Goal: Information Seeking & Learning: Understand process/instructions

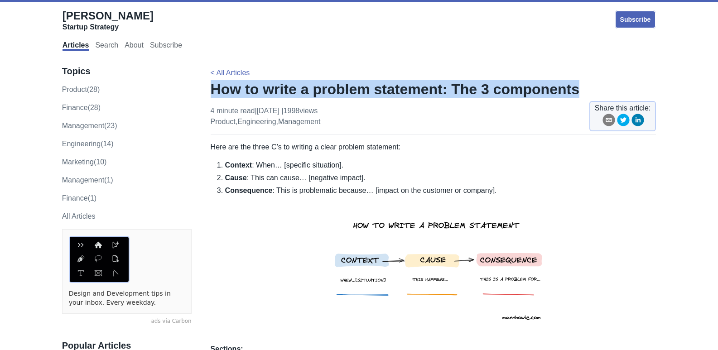
drag, startPoint x: 566, startPoint y: 92, endPoint x: 211, endPoint y: 92, distance: 354.4
click at [211, 92] on h1 "How to write a problem statement: The 3 components" at bounding box center [434, 89] width 446 height 18
copy h1 "How to write a problem statement: The 3 components"
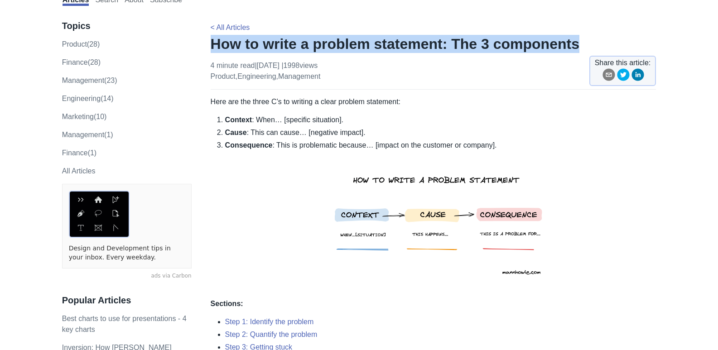
drag, startPoint x: 497, startPoint y: 145, endPoint x: 192, endPoint y: 97, distance: 308.7
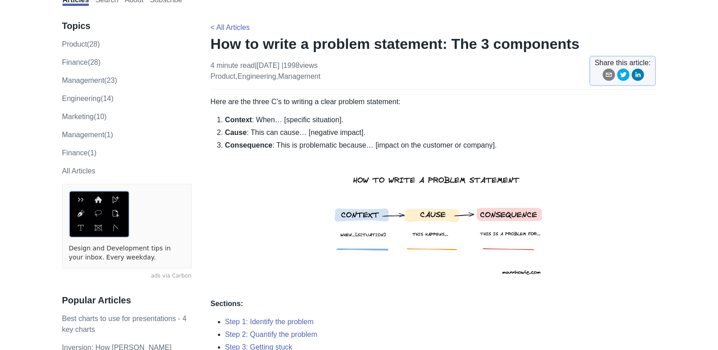
click at [257, 162] on li "Consequence : This is problematic because… [impact on the customer or company]." at bounding box center [440, 215] width 431 height 151
drag, startPoint x: 408, startPoint y: 102, endPoint x: 263, endPoint y: 97, distance: 144.7
click at [263, 97] on p "Here are the three C’s to writing a clear problem statement:" at bounding box center [434, 102] width 446 height 11
drag, startPoint x: 408, startPoint y: 102, endPoint x: 251, endPoint y: 104, distance: 157.3
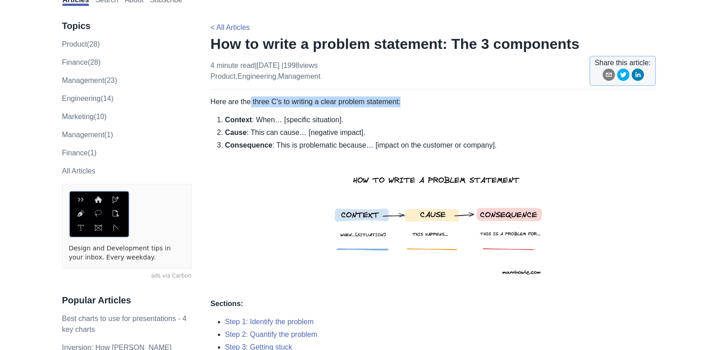
click at [251, 104] on p "Here are the three C’s to writing a clear problem statement:" at bounding box center [434, 102] width 446 height 11
copy p "three C’s to writing a clear problem statement:"
click at [351, 121] on li "Context : When… [specific situation]." at bounding box center [440, 120] width 431 height 11
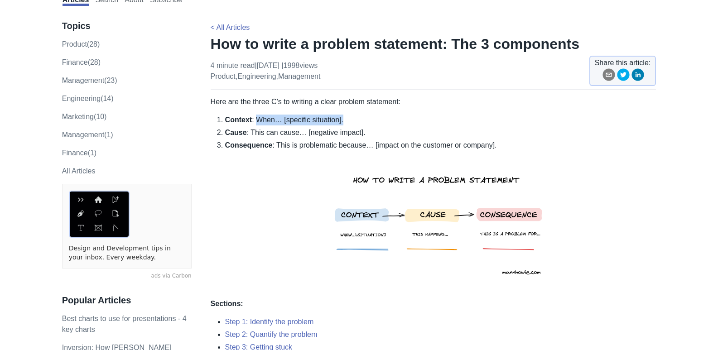
drag, startPoint x: 339, startPoint y: 121, endPoint x: 256, endPoint y: 114, distance: 83.3
click at [256, 115] on li "Context : When… [specific situation]." at bounding box center [440, 120] width 431 height 11
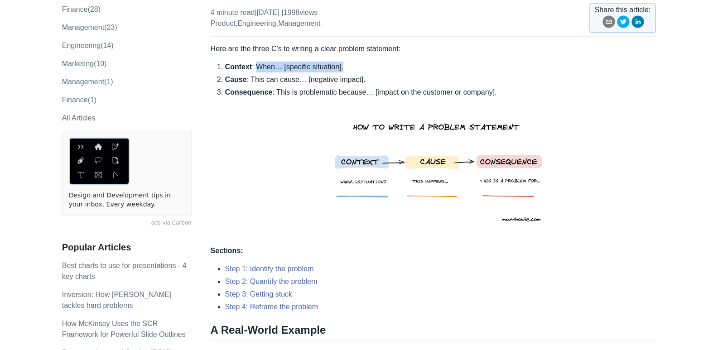
scroll to position [91, 0]
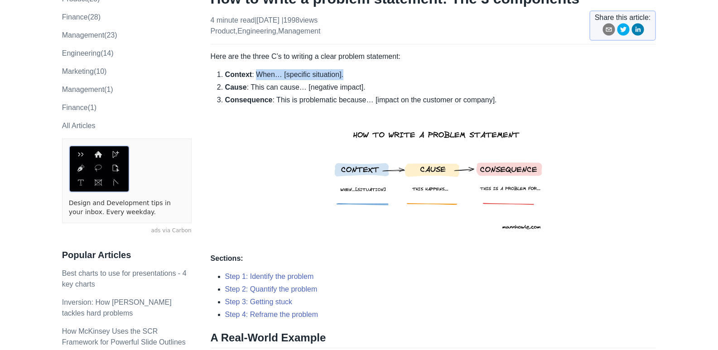
copy li "When… [specific situation]."
drag, startPoint x: 364, startPoint y: 88, endPoint x: 250, endPoint y: 86, distance: 114.2
click at [250, 86] on li "Cause : This can cause… [negative impact]." at bounding box center [440, 87] width 431 height 11
copy li "This can cause… [negative impact]."
drag, startPoint x: 509, startPoint y: 101, endPoint x: 304, endPoint y: 105, distance: 204.9
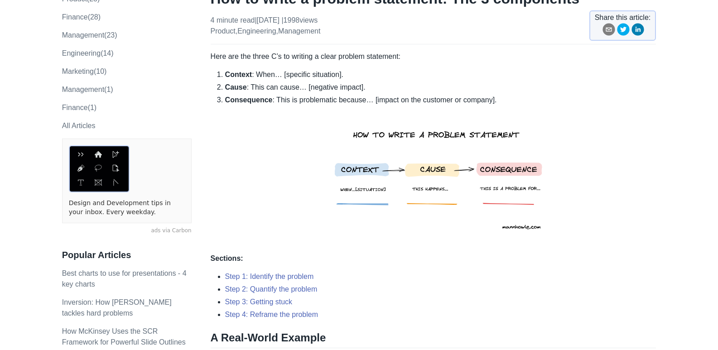
click at [304, 105] on li "Consequence : This is problematic because… [impact on the customer or company]." at bounding box center [440, 170] width 431 height 151
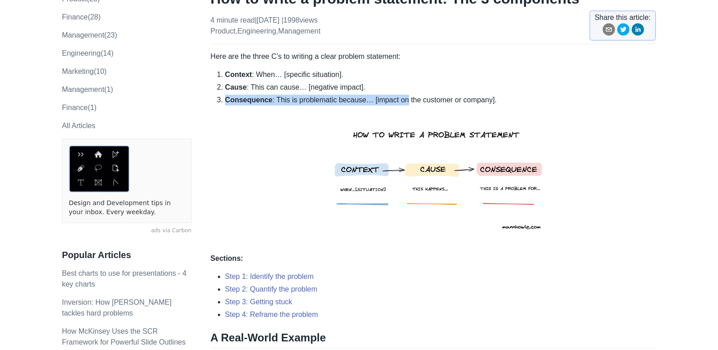
drag, startPoint x: 494, startPoint y: 100, endPoint x: 402, endPoint y: 103, distance: 91.6
click at [402, 103] on li "Consequence : This is problematic because… [impact on the customer or company]." at bounding box center [440, 170] width 431 height 151
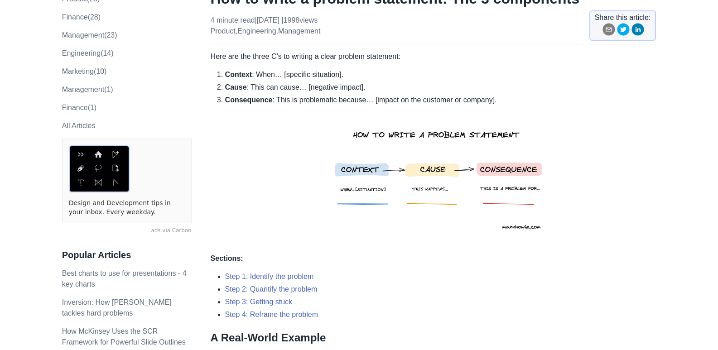
click at [310, 110] on li "Consequence : This is problematic because… [impact on the customer or company]." at bounding box center [440, 170] width 431 height 151
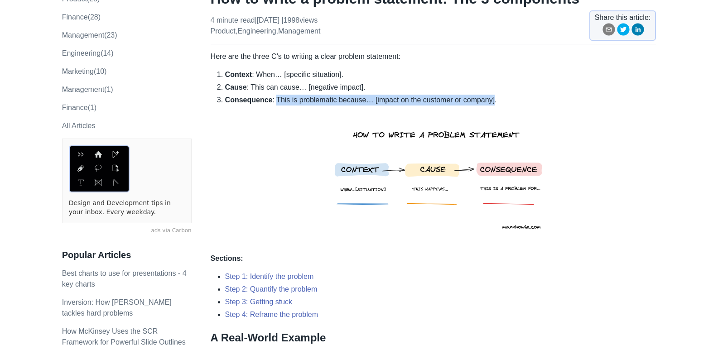
drag, startPoint x: 273, startPoint y: 98, endPoint x: 488, endPoint y: 100, distance: 214.4
click at [488, 98] on li "Consequence : This is problematic because… [impact on the customer or company]." at bounding box center [440, 170] width 431 height 151
copy li "This is problematic because… [impact on the customer or company]"
click at [480, 102] on li "Consequence : This is problematic because… [impact on the customer or company]." at bounding box center [440, 170] width 431 height 151
drag, startPoint x: 490, startPoint y: 99, endPoint x: 368, endPoint y: 102, distance: 121.1
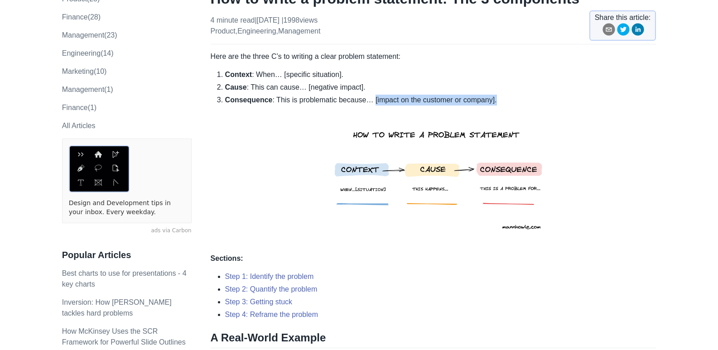
click at [368, 102] on li "Consequence : This is problematic because… [impact on the customer or company]." at bounding box center [440, 170] width 431 height 151
copy li "[impact on the customer or company]."
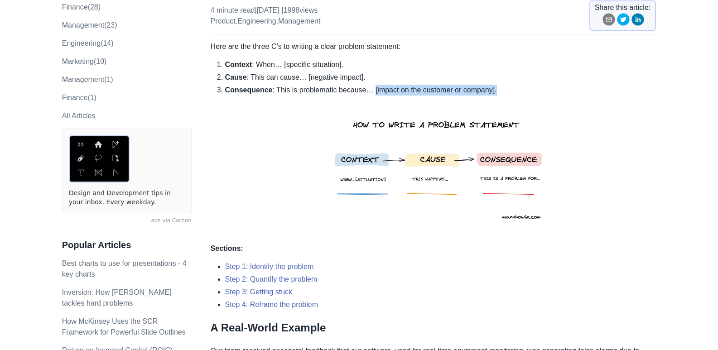
scroll to position [227, 0]
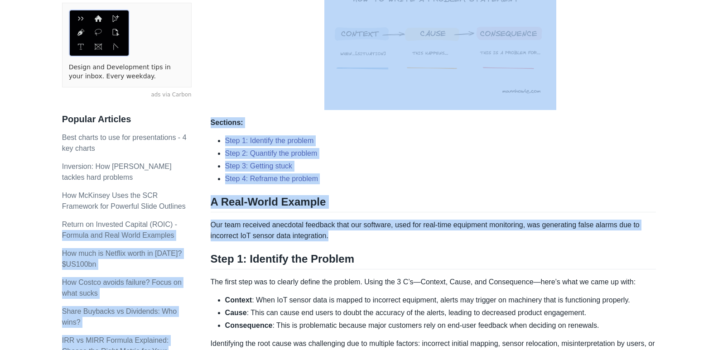
drag, startPoint x: 339, startPoint y: 240, endPoint x: 217, endPoint y: 229, distance: 122.0
click at [313, 232] on p "Our team received anecdotal feedback that our software, used for real-time equi…" at bounding box center [434, 231] width 446 height 22
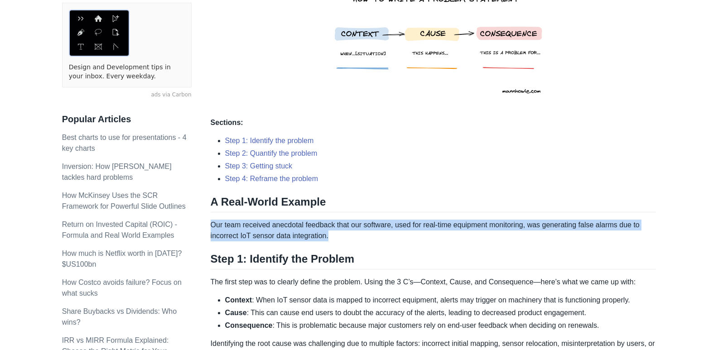
drag, startPoint x: 329, startPoint y: 238, endPoint x: 213, endPoint y: 226, distance: 116.7
click at [213, 226] on p "Our team received anecdotal feedback that our software, used for real-time equi…" at bounding box center [434, 231] width 446 height 22
copy p "Our team received anecdotal feedback that our software, used for real-time equi…"
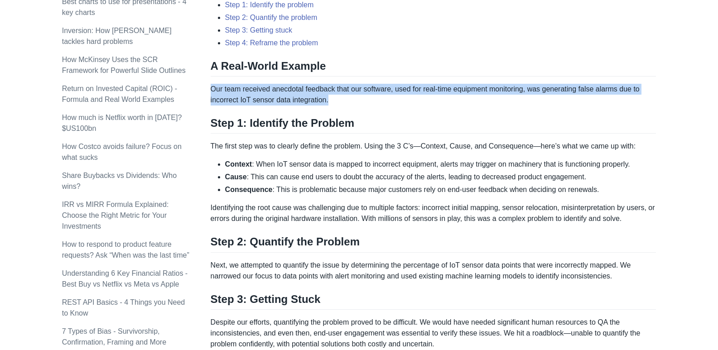
scroll to position [408, 0]
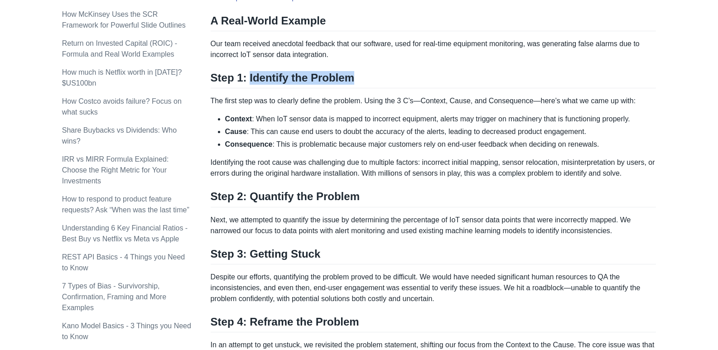
drag, startPoint x: 347, startPoint y: 79, endPoint x: 244, endPoint y: 83, distance: 103.0
click at [246, 83] on h2 "Step 1: Identify the Problem" at bounding box center [434, 79] width 446 height 17
copy h2 "Identify the Problem"
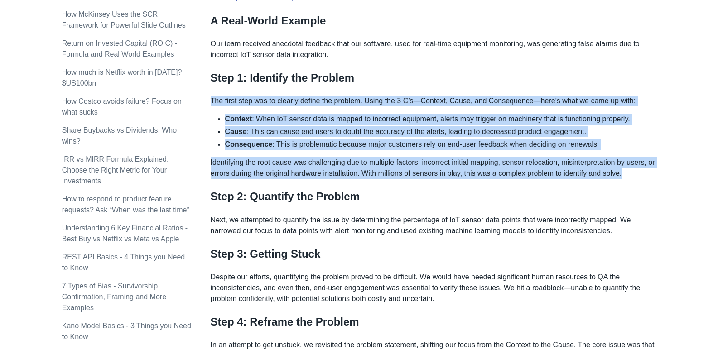
drag, startPoint x: 638, startPoint y: 174, endPoint x: 211, endPoint y: 102, distance: 433.1
click at [211, 102] on div "Here are the three C’s to writing a clear problem statement: Context : When… [s…" at bounding box center [434, 203] width 446 height 938
copy div "The first step was to clearly define the problem. Using the 3 C’s—Context, Caus…"
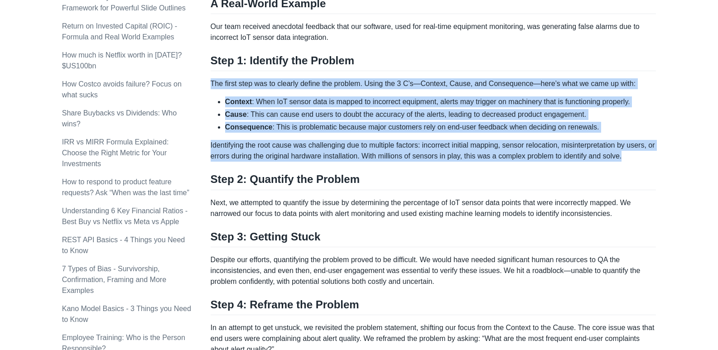
scroll to position [453, 0]
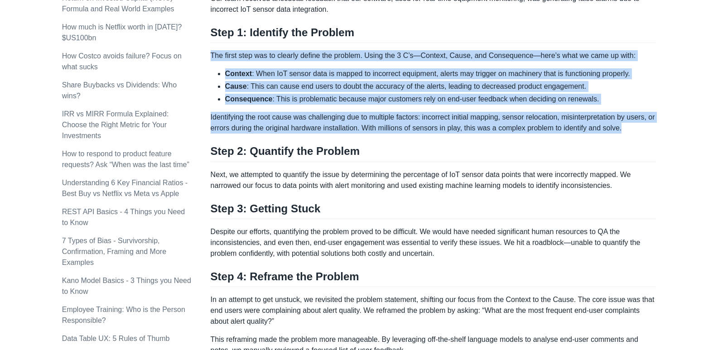
click at [366, 150] on h2 "Step 2: Quantify the Problem" at bounding box center [434, 153] width 446 height 17
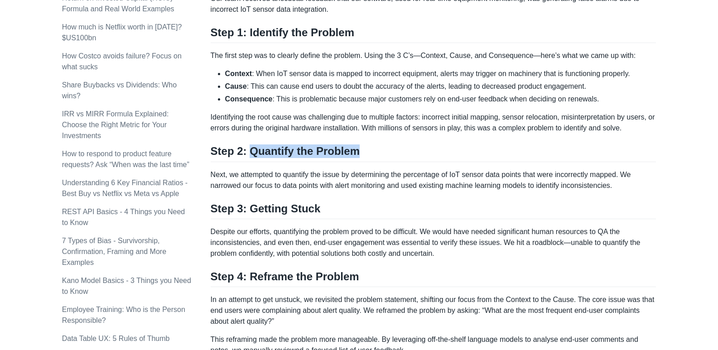
drag, startPoint x: 363, startPoint y: 152, endPoint x: 246, endPoint y: 152, distance: 116.9
click at [246, 152] on h2 "Step 2: Quantify the Problem" at bounding box center [434, 153] width 446 height 17
copy h2 "Quantify the Problem"
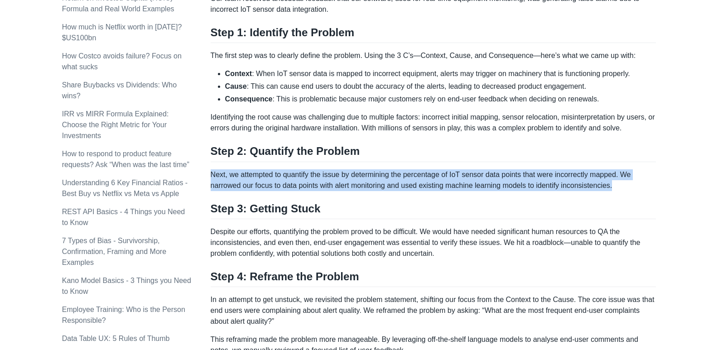
drag, startPoint x: 619, startPoint y: 186, endPoint x: 211, endPoint y: 176, distance: 407.6
click at [211, 176] on p "Next, we attempted to quantify the issue by determining the percentage of IoT s…" at bounding box center [434, 181] width 446 height 22
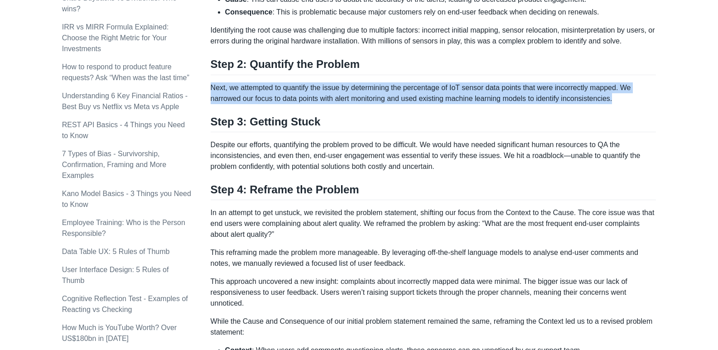
scroll to position [544, 0]
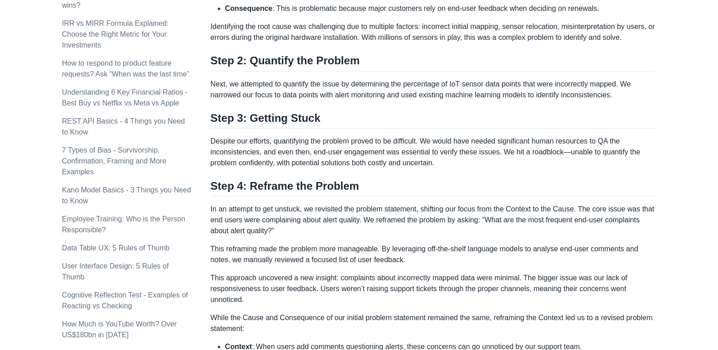
click at [324, 119] on h2 "Step 3: Getting Stuck" at bounding box center [434, 119] width 446 height 17
click at [313, 122] on h2 "Step 3: Getting Stuck" at bounding box center [434, 119] width 446 height 17
drag, startPoint x: 313, startPoint y: 122, endPoint x: 253, endPoint y: 121, distance: 59.8
click at [253, 121] on h2 "Step 3: Getting Stuck" at bounding box center [434, 119] width 446 height 17
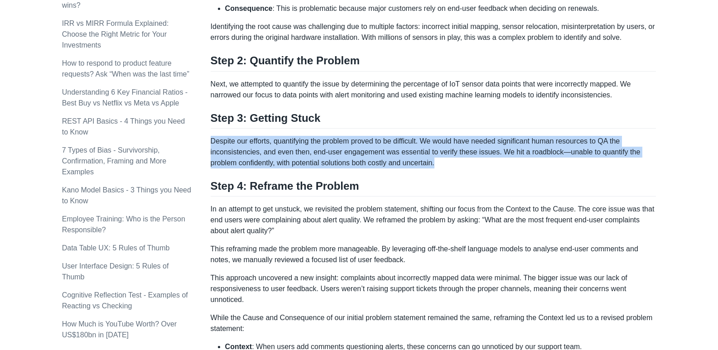
drag, startPoint x: 445, startPoint y: 165, endPoint x: 211, endPoint y: 142, distance: 235.0
click at [211, 142] on p "Despite our efforts, quantifying the problem proved to be difficult. We would h…" at bounding box center [434, 152] width 446 height 33
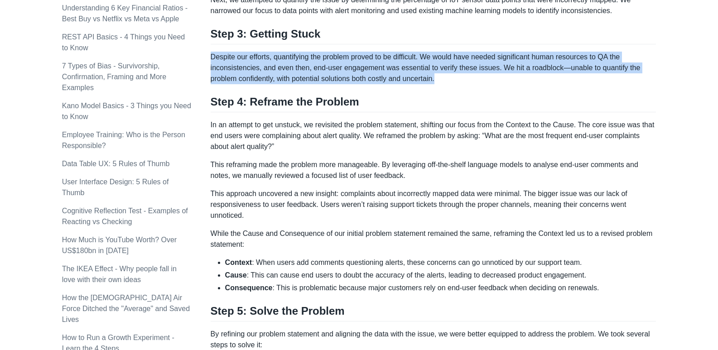
scroll to position [635, 0]
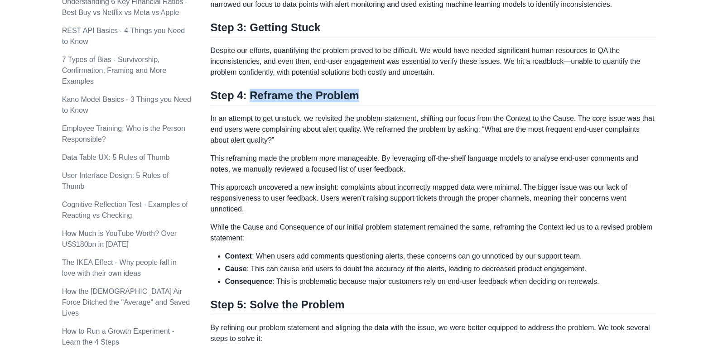
drag, startPoint x: 357, startPoint y: 97, endPoint x: 249, endPoint y: 93, distance: 108.0
click at [249, 93] on h2 "Step 4: Reframe the Problem" at bounding box center [434, 97] width 446 height 17
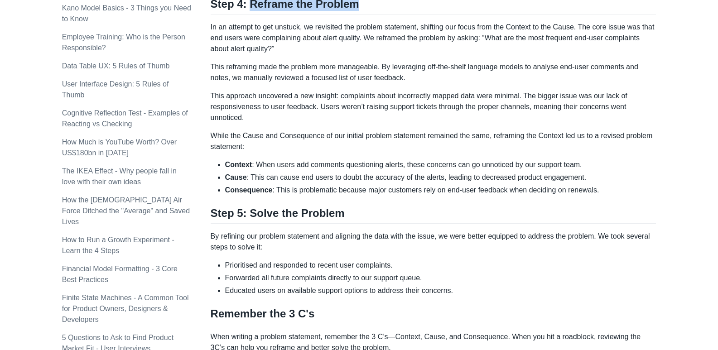
scroll to position [725, 0]
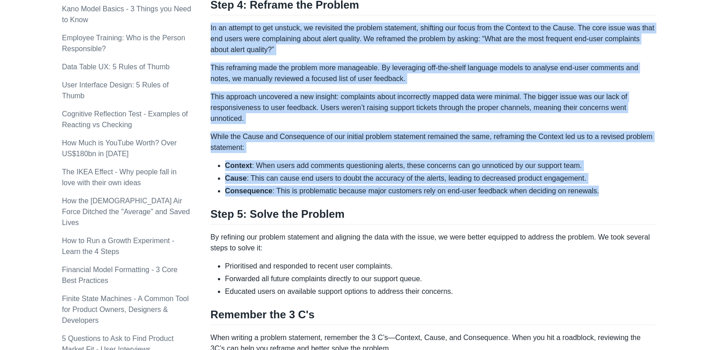
drag, startPoint x: 596, startPoint y: 194, endPoint x: 210, endPoint y: 26, distance: 420.2
click at [287, 121] on p "This approach uncovered a new insight: complaints about incorrectly mapped data…" at bounding box center [434, 108] width 446 height 33
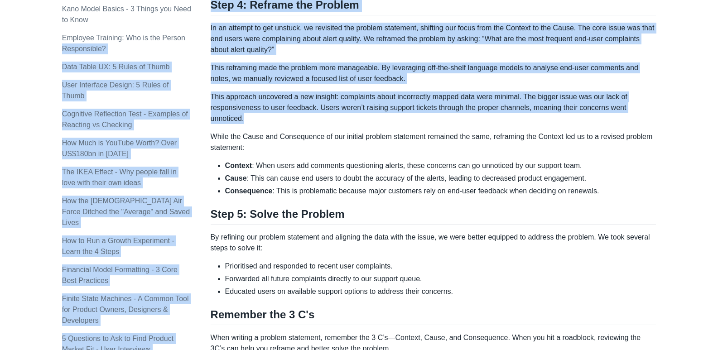
drag, startPoint x: 245, startPoint y: 118, endPoint x: 204, endPoint y: 31, distance: 96.5
click at [251, 116] on p "This approach uncovered a new insight: complaints about incorrectly mapped data…" at bounding box center [434, 108] width 446 height 33
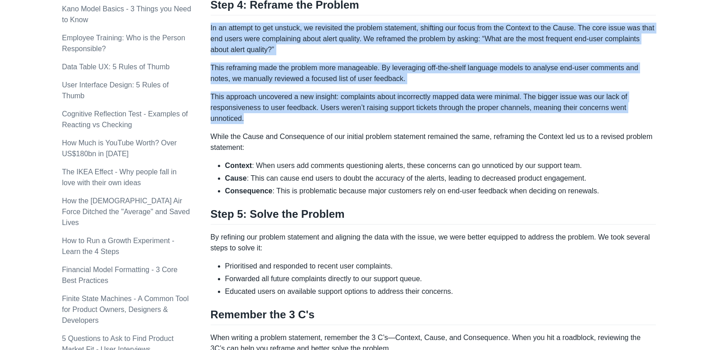
drag, startPoint x: 246, startPoint y: 121, endPoint x: 210, endPoint y: 28, distance: 99.4
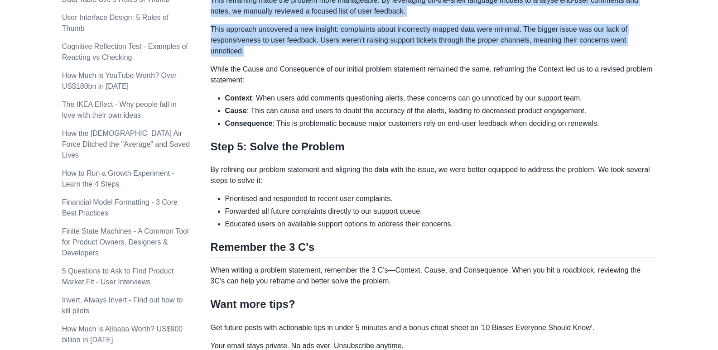
scroll to position [816, 0]
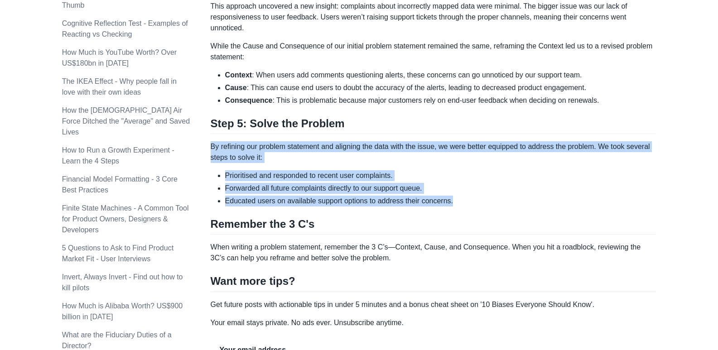
drag, startPoint x: 457, startPoint y: 202, endPoint x: 211, endPoint y: 150, distance: 251.2
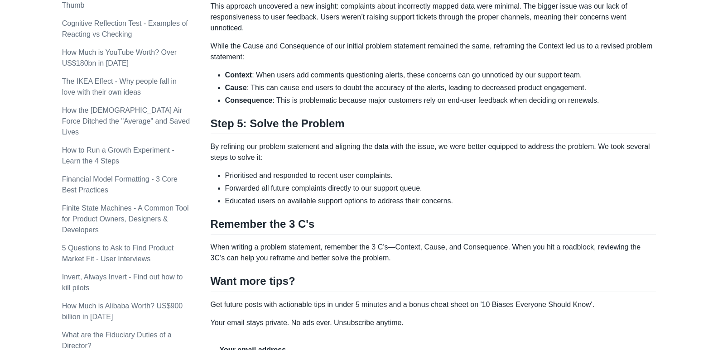
click at [333, 131] on h2 "Step 5: Solve the Problem" at bounding box center [434, 125] width 446 height 17
drag, startPoint x: 345, startPoint y: 125, endPoint x: 250, endPoint y: 126, distance: 95.2
click at [250, 126] on h2 "Step 5: Solve the Problem" at bounding box center [434, 125] width 446 height 17
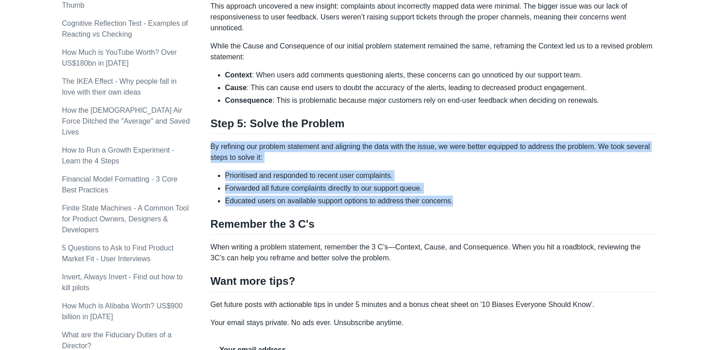
drag, startPoint x: 451, startPoint y: 200, endPoint x: 212, endPoint y: 148, distance: 244.9
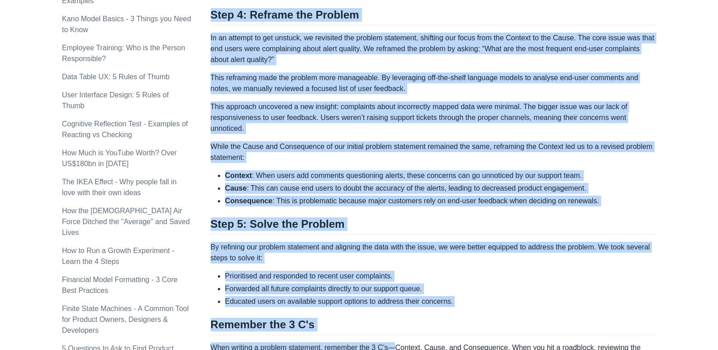
scroll to position [724, 0]
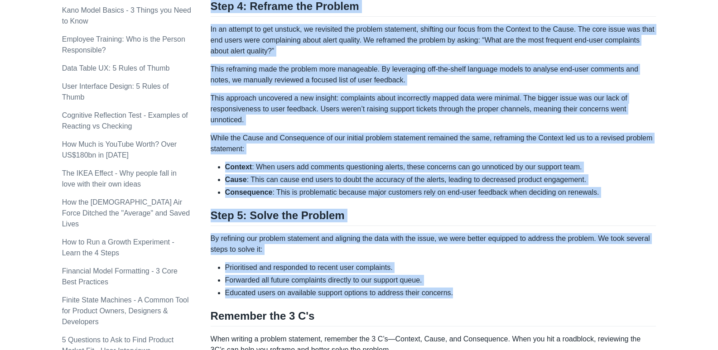
drag, startPoint x: 211, startPoint y: 111, endPoint x: 496, endPoint y: 291, distance: 336.5
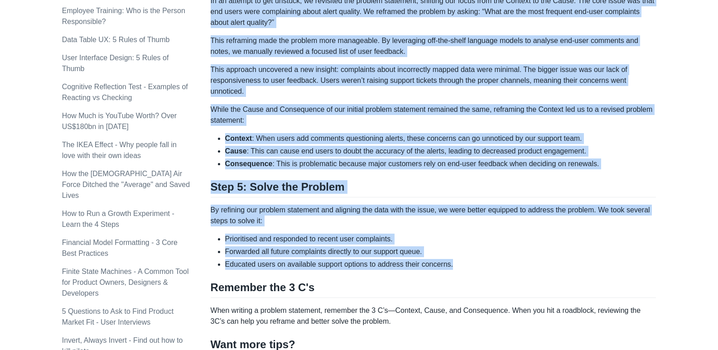
scroll to position [860, 0]
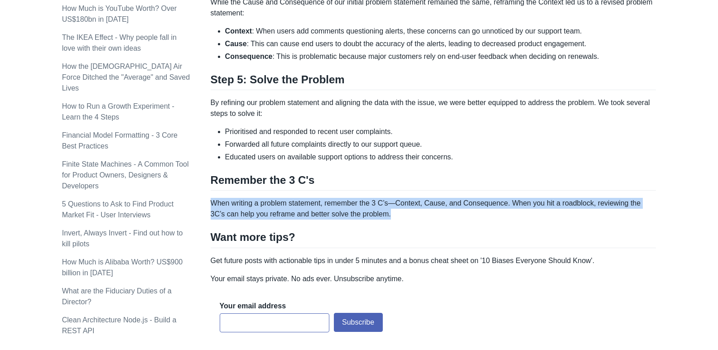
drag, startPoint x: 376, startPoint y: 215, endPoint x: 211, endPoint y: 205, distance: 165.3
click at [212, 207] on p "When writing a problem statement, remember the 3 C’s—Context, Cause, and Conseq…" at bounding box center [434, 209] width 446 height 22
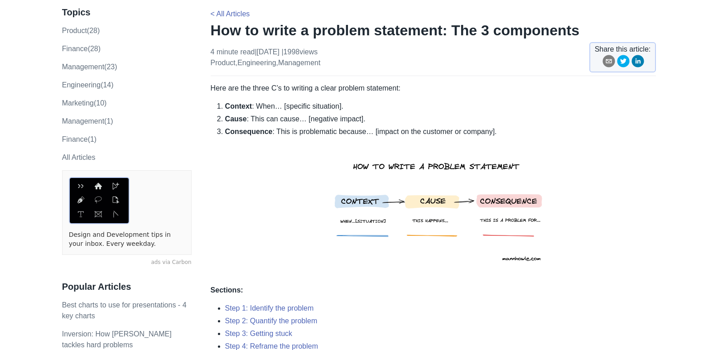
scroll to position [58, 0]
